Goal: Understand process/instructions: Learn how to perform a task or action

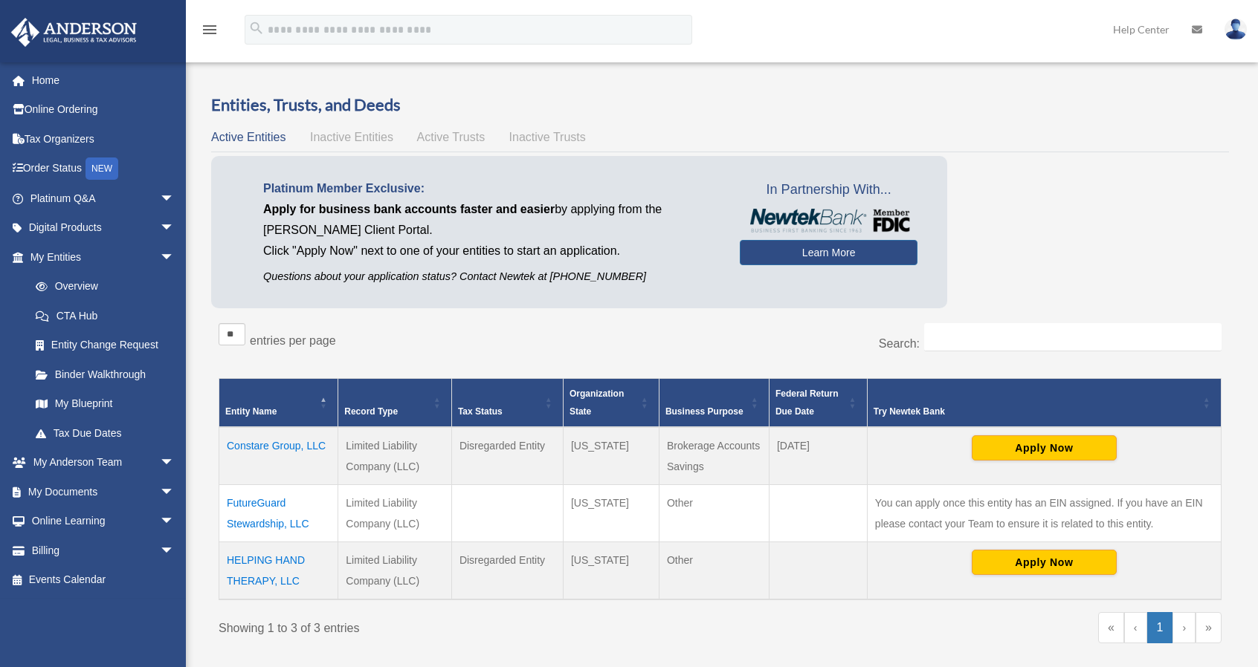
scroll to position [147, 0]
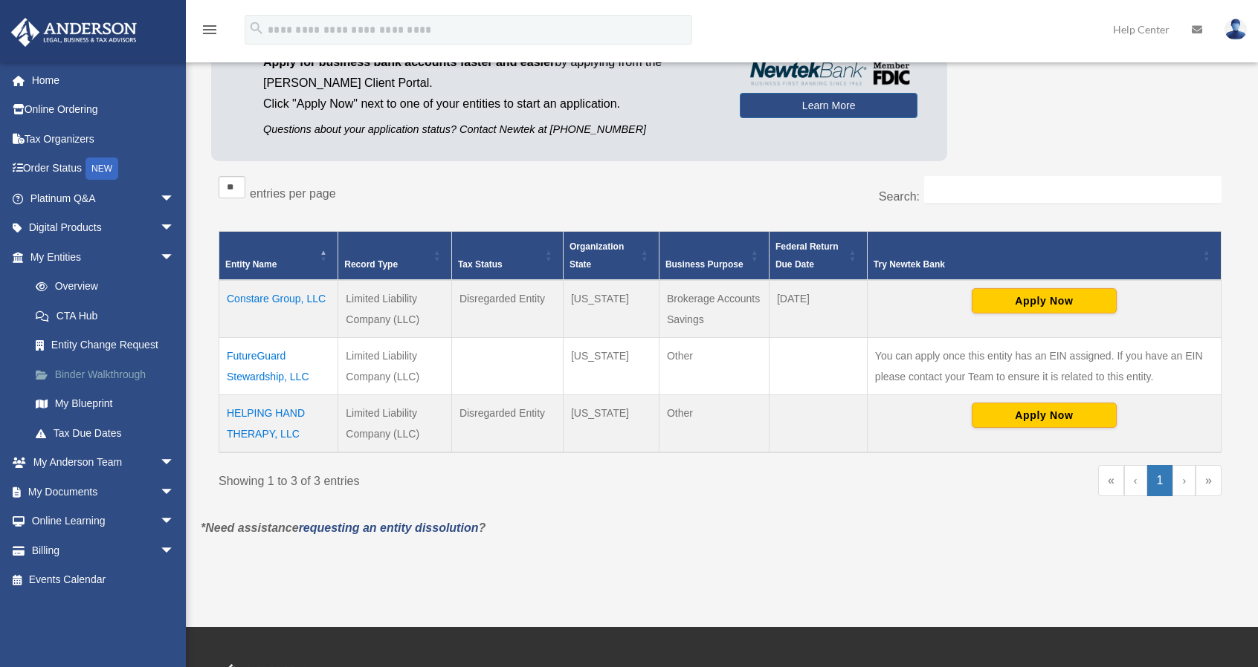
click at [89, 378] on link "Binder Walkthrough" at bounding box center [109, 375] width 176 height 30
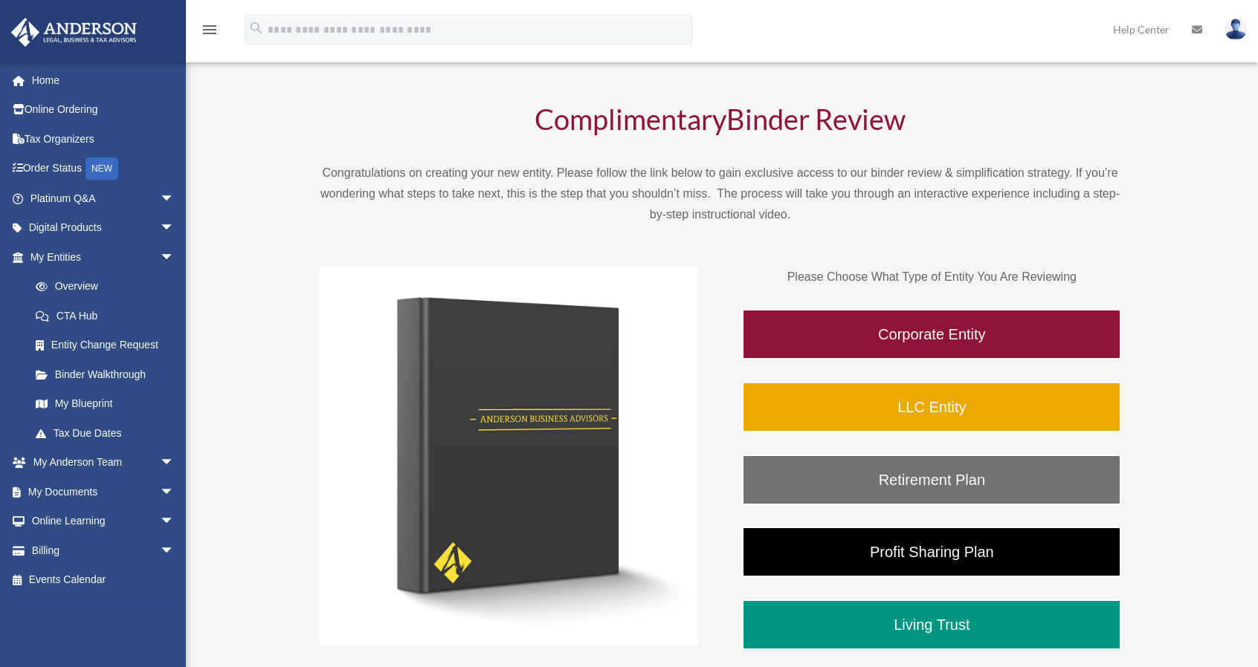
scroll to position [74, 0]
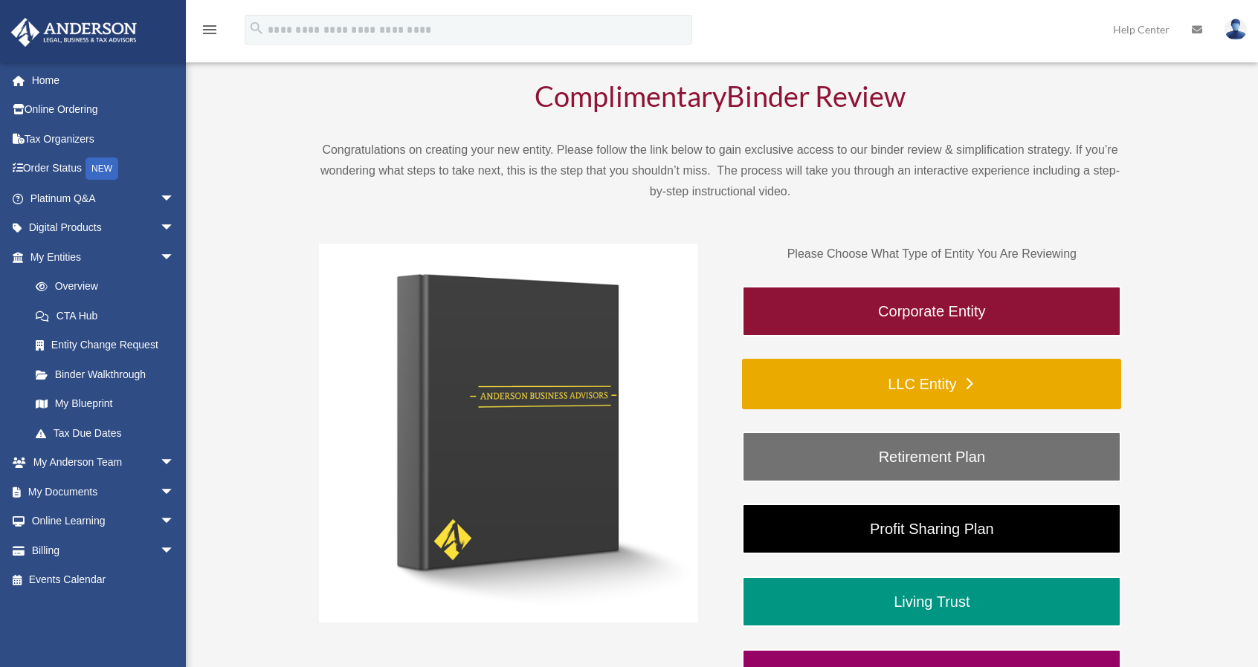
click at [935, 376] on link "LLC Entity" at bounding box center [931, 384] width 379 height 51
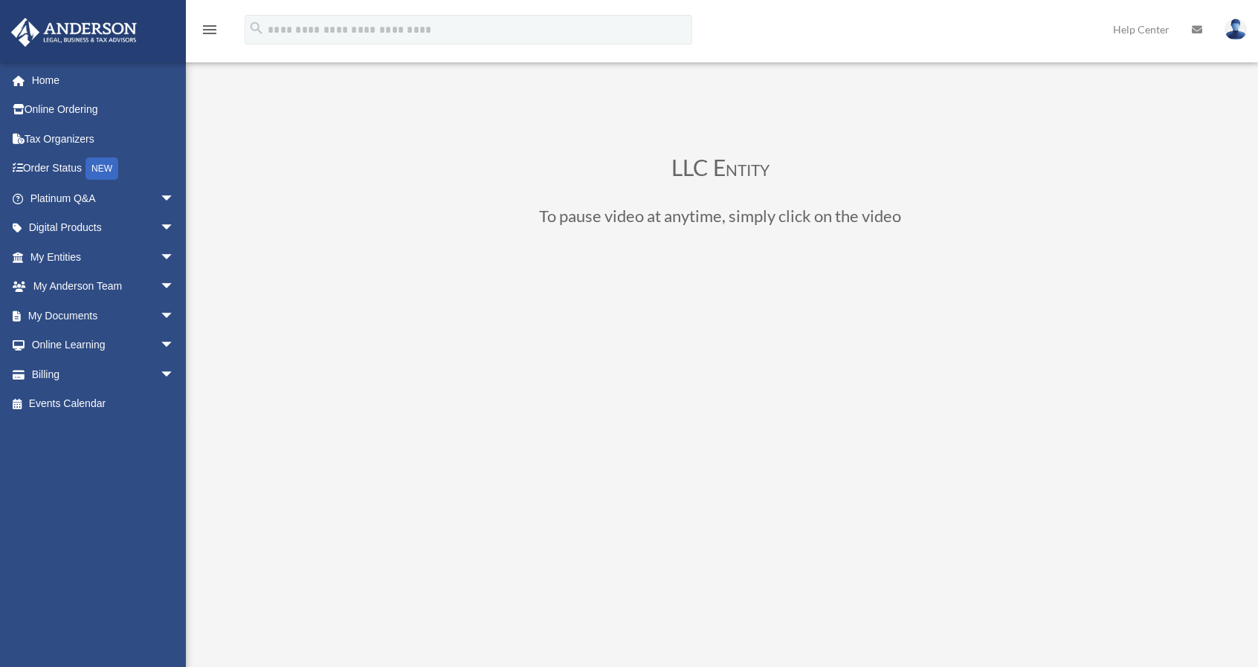
click at [786, 114] on div "LLC Entity To pause video at anytime, simply click on the video" at bounding box center [720, 506] width 1038 height 824
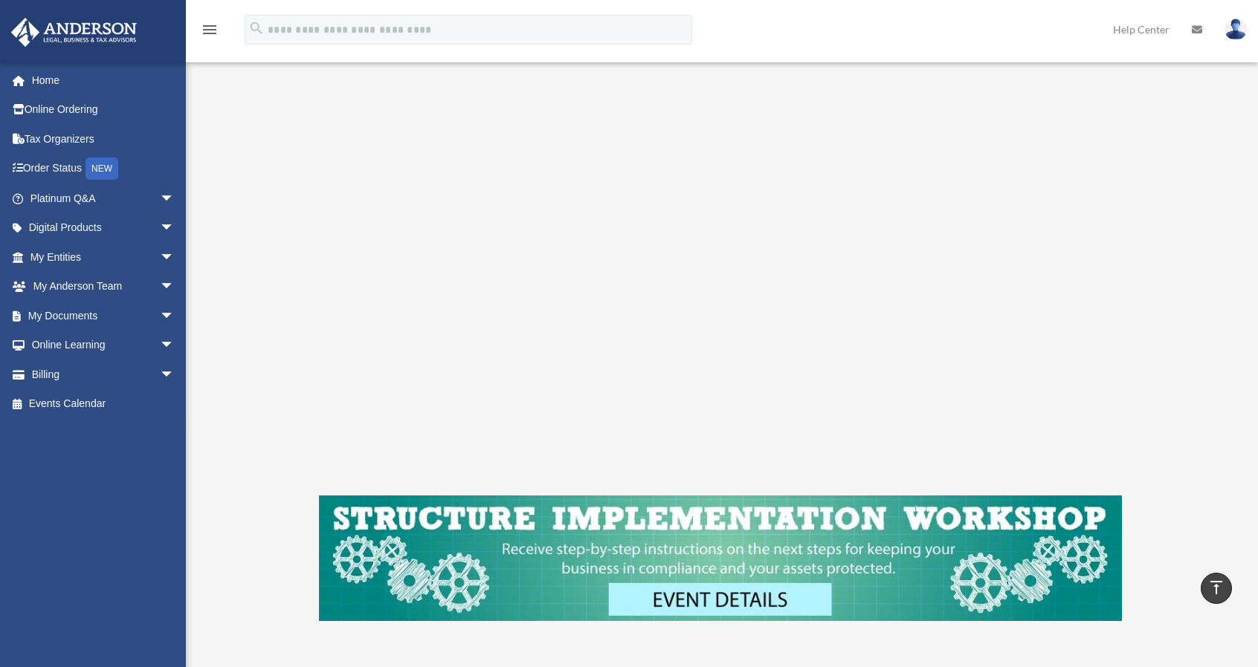
scroll to position [223, 0]
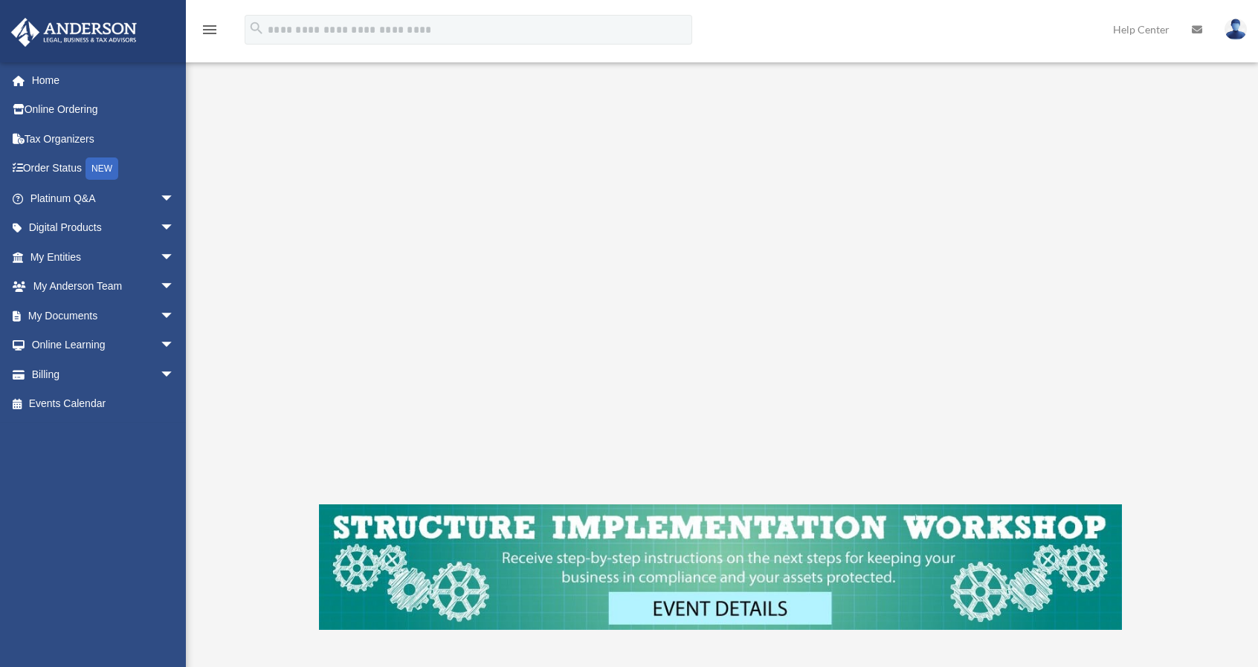
drag, startPoint x: 1220, startPoint y: 184, endPoint x: 1174, endPoint y: 175, distance: 47.7
click at [1220, 184] on div "LLC Entity To pause video at anytime, simply click on the video" at bounding box center [720, 283] width 1038 height 824
